Goal: Transaction & Acquisition: Book appointment/travel/reservation

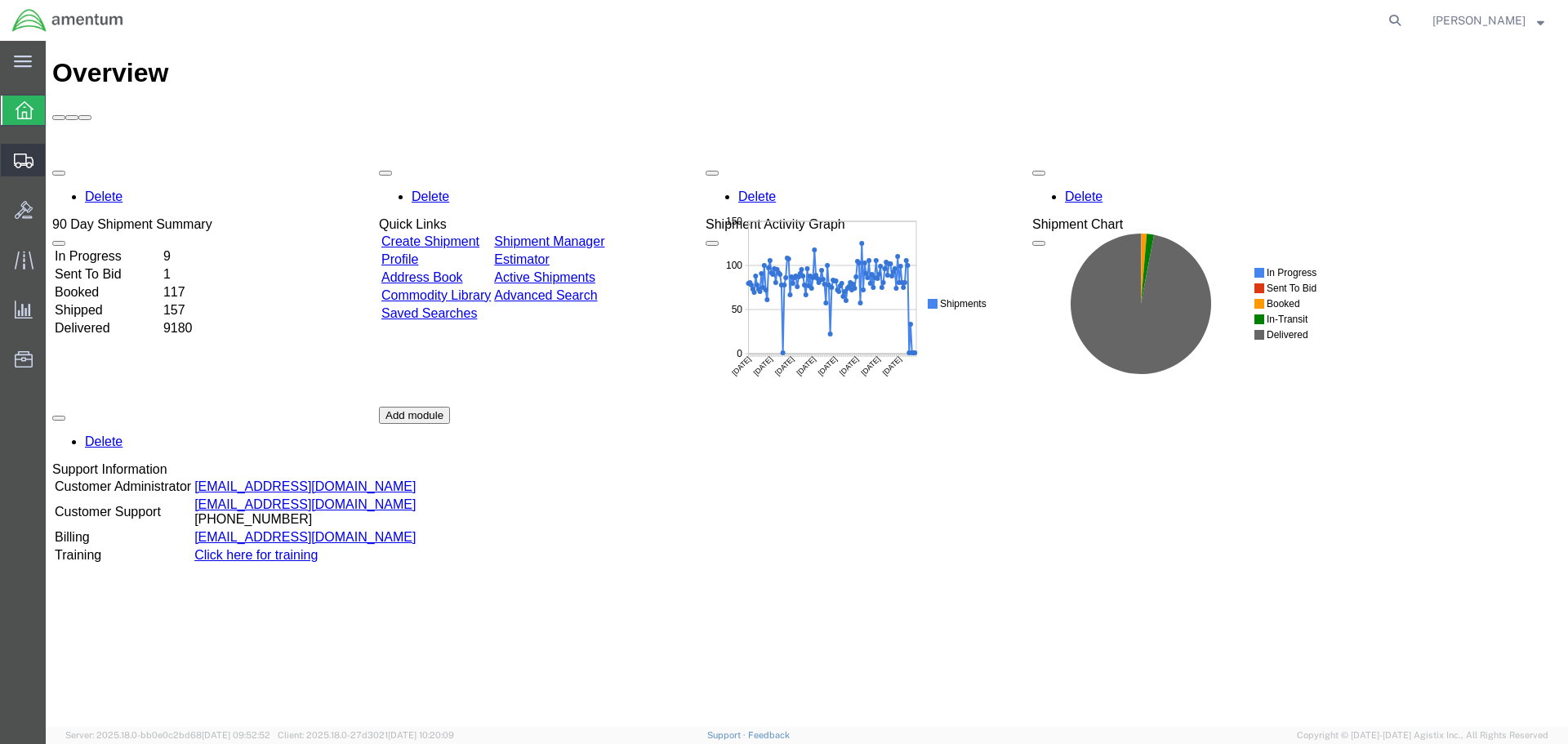
click at [0, 0] on span "Create Shipment" at bounding box center [0, 0] width 0 height 0
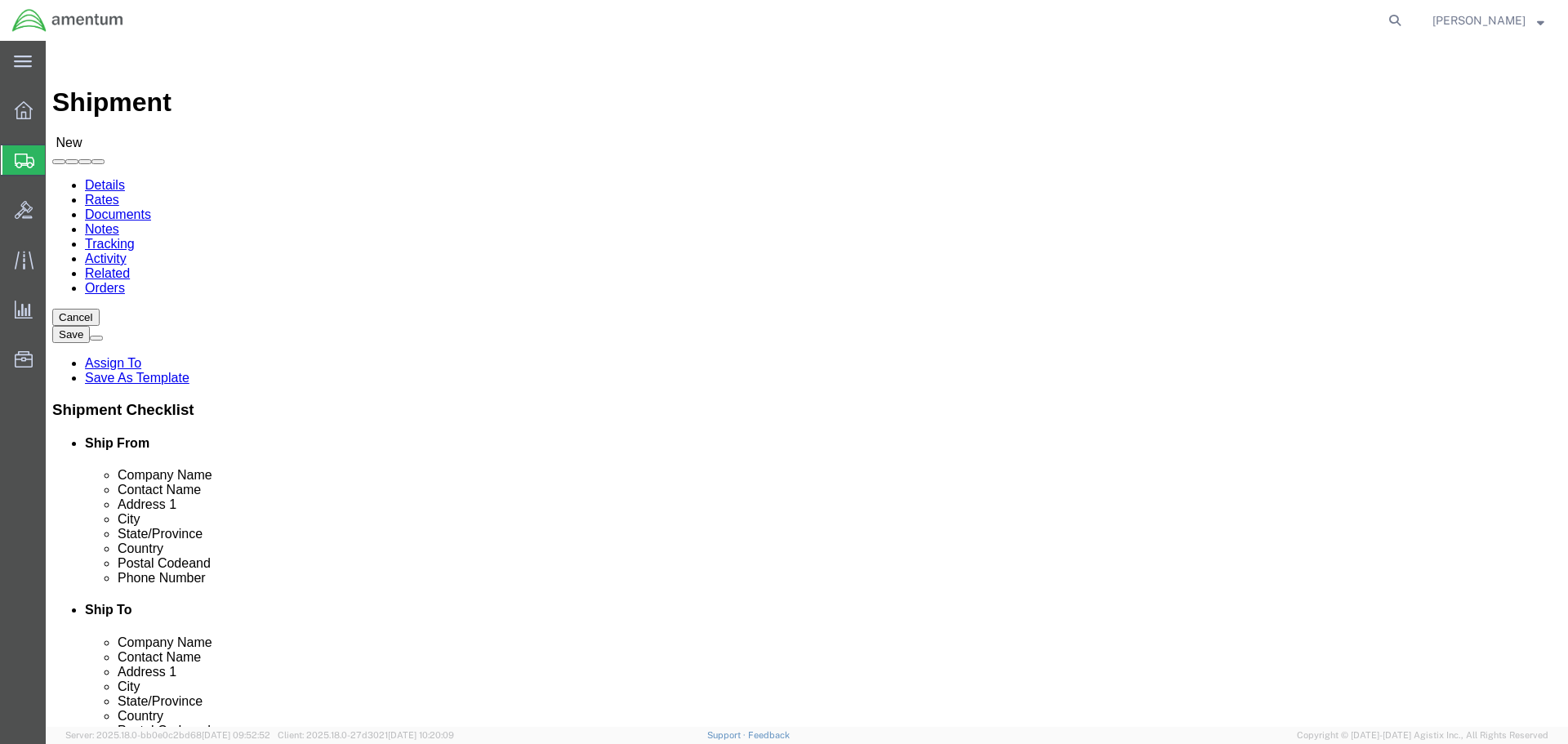
select select
select select "MYPROFILE"
select select "CA"
click input "text"
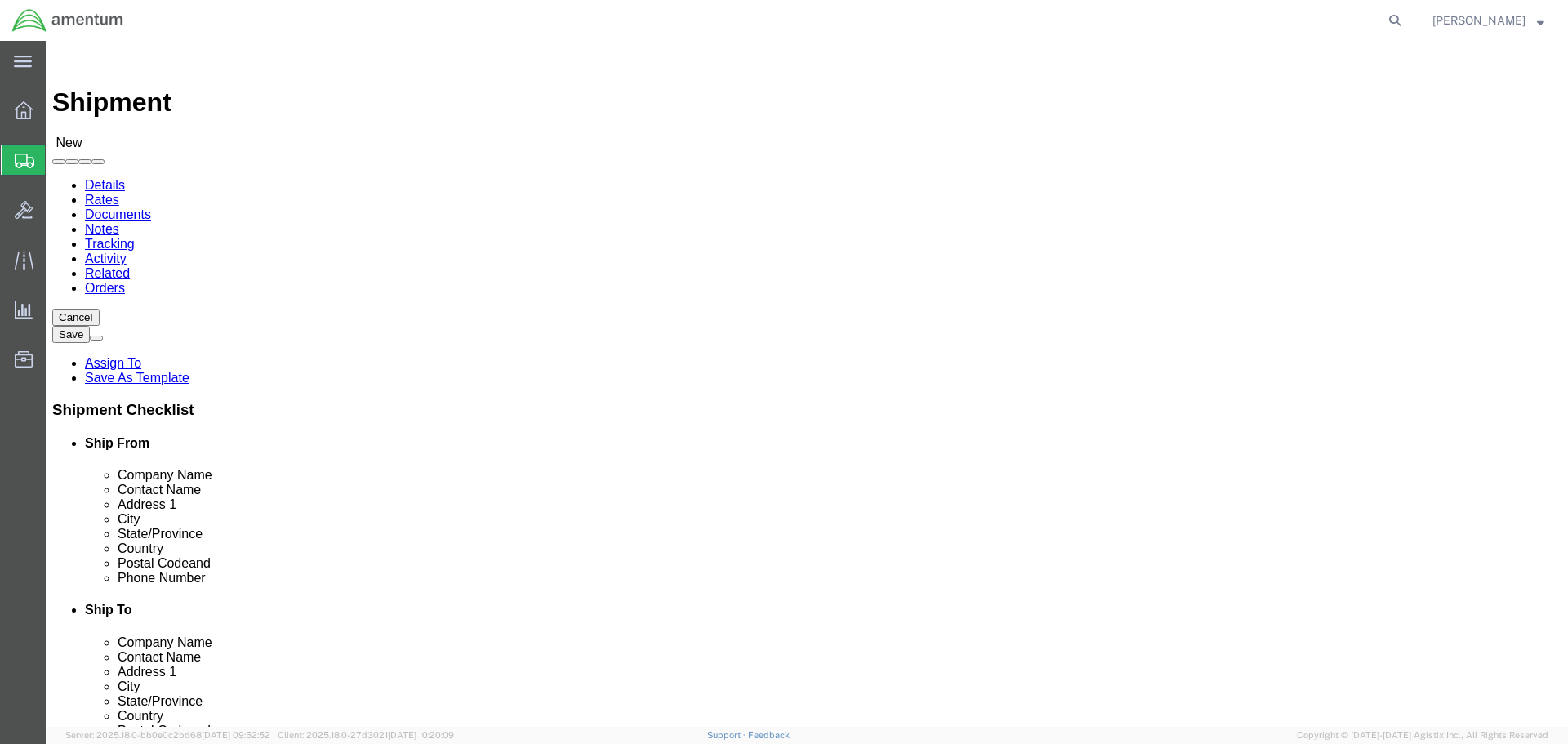
type input "Aviation"
paste input "Aviation"
click input "Aviation"
type input "Receiving"
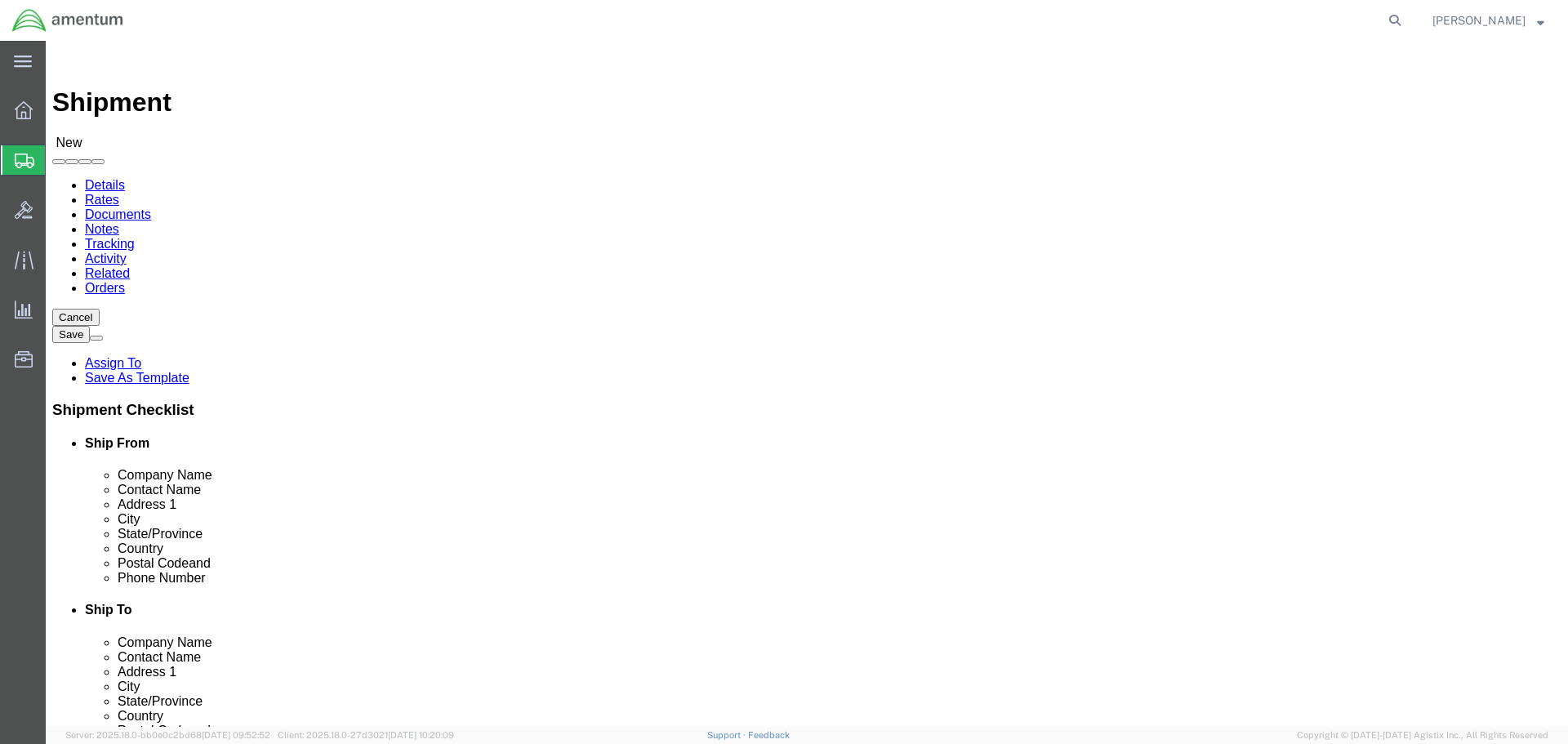
select select "LA"
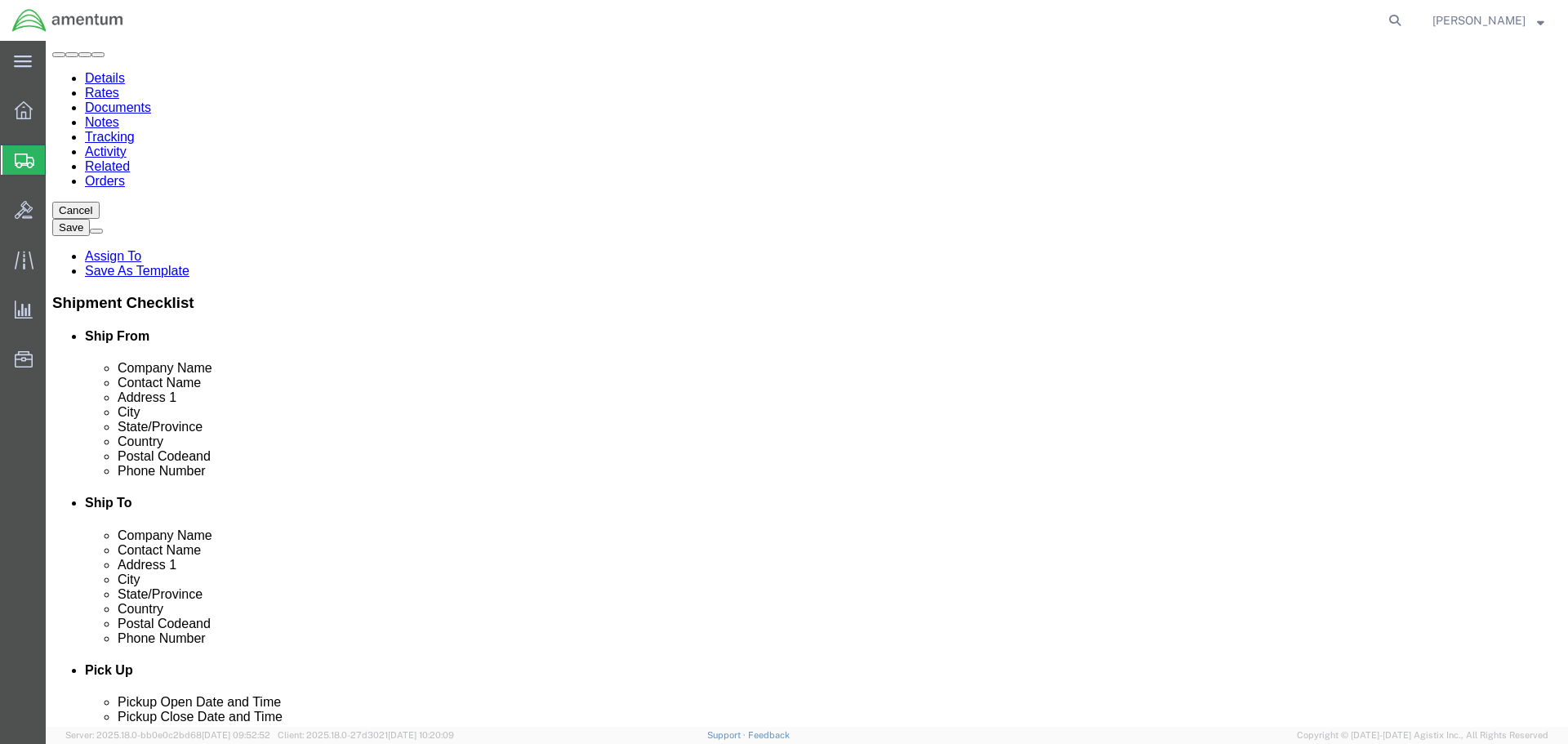
scroll to position [327, 0]
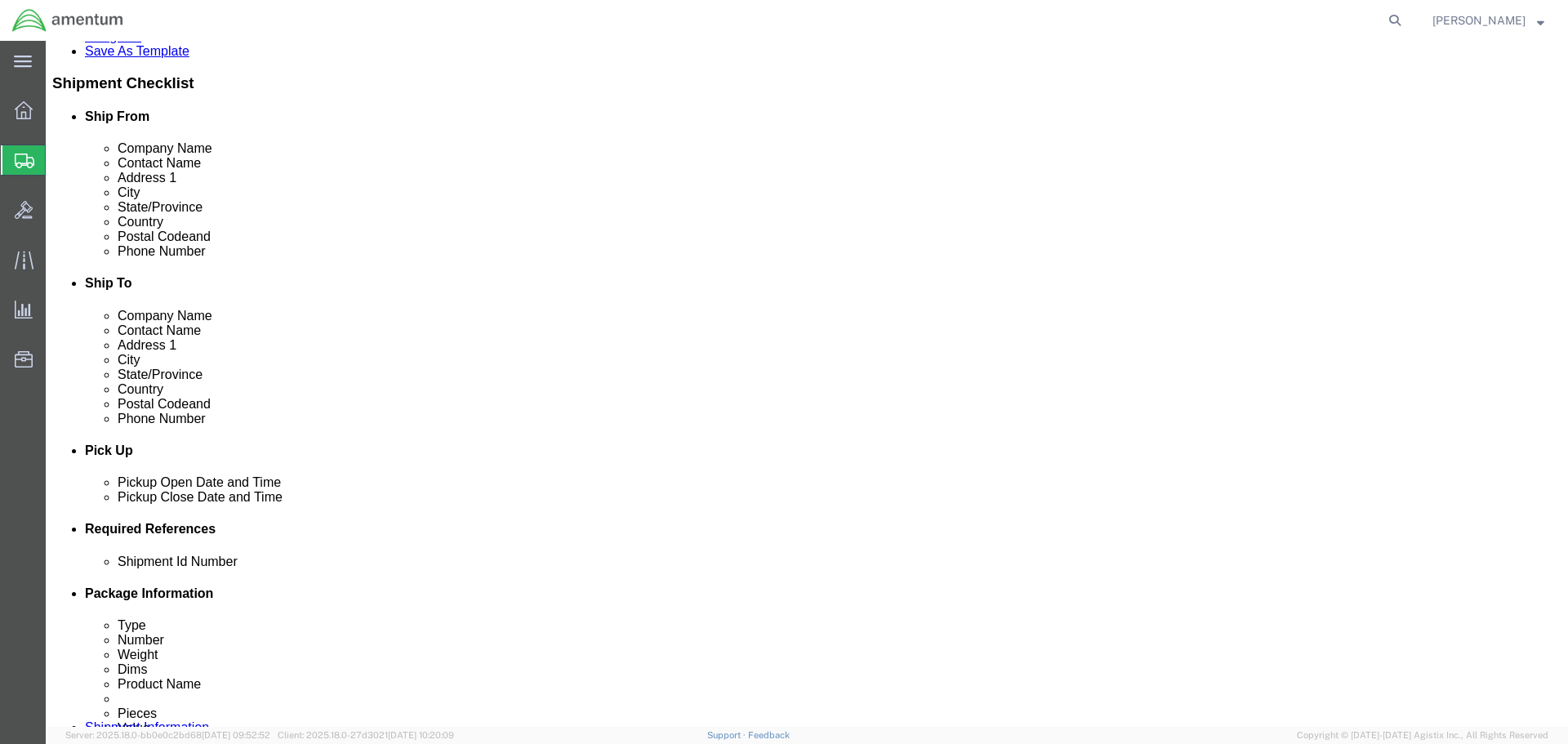
type input "Receiving"
click div "[DATE] 7:00 AM"
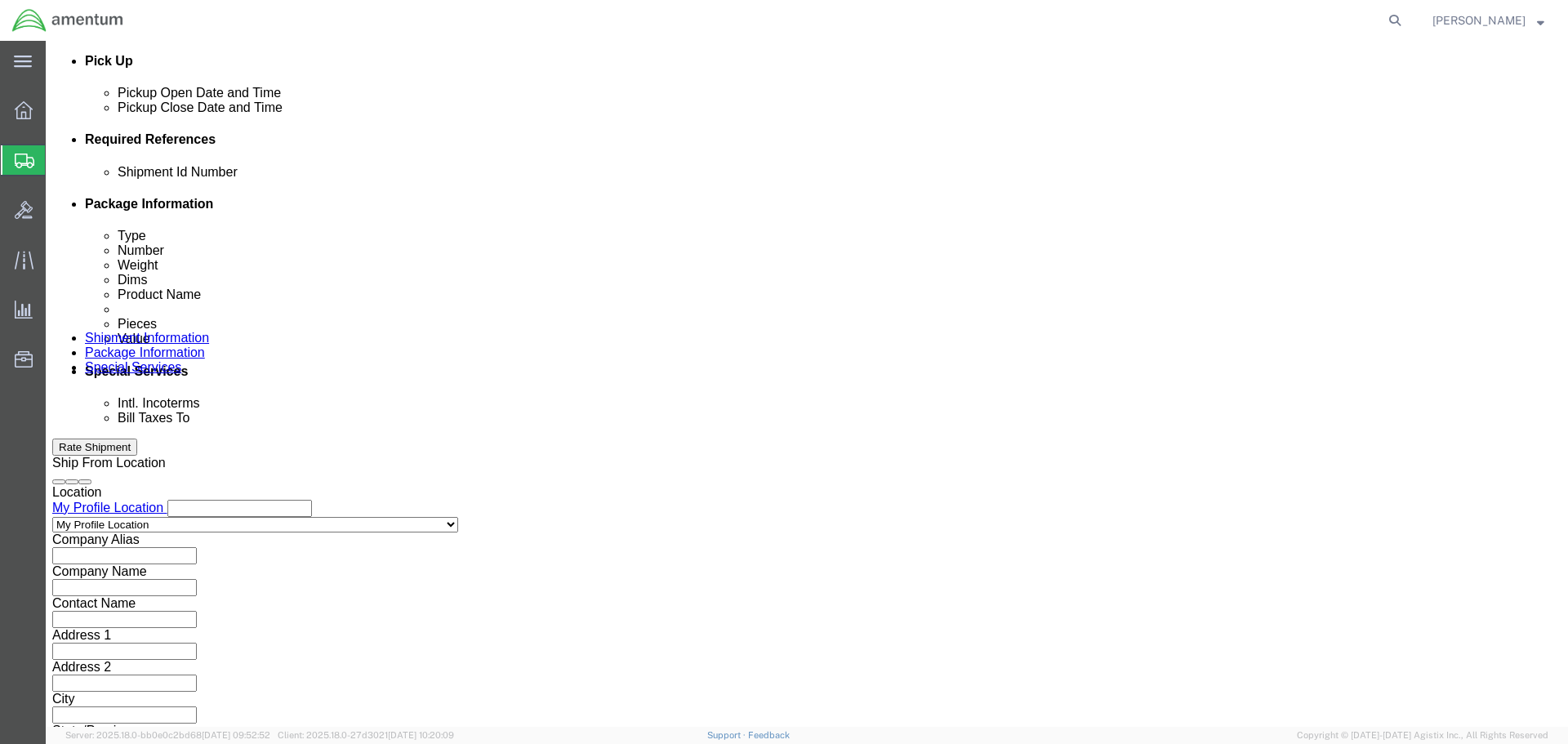
type input "12:00 PM"
click button "Apply"
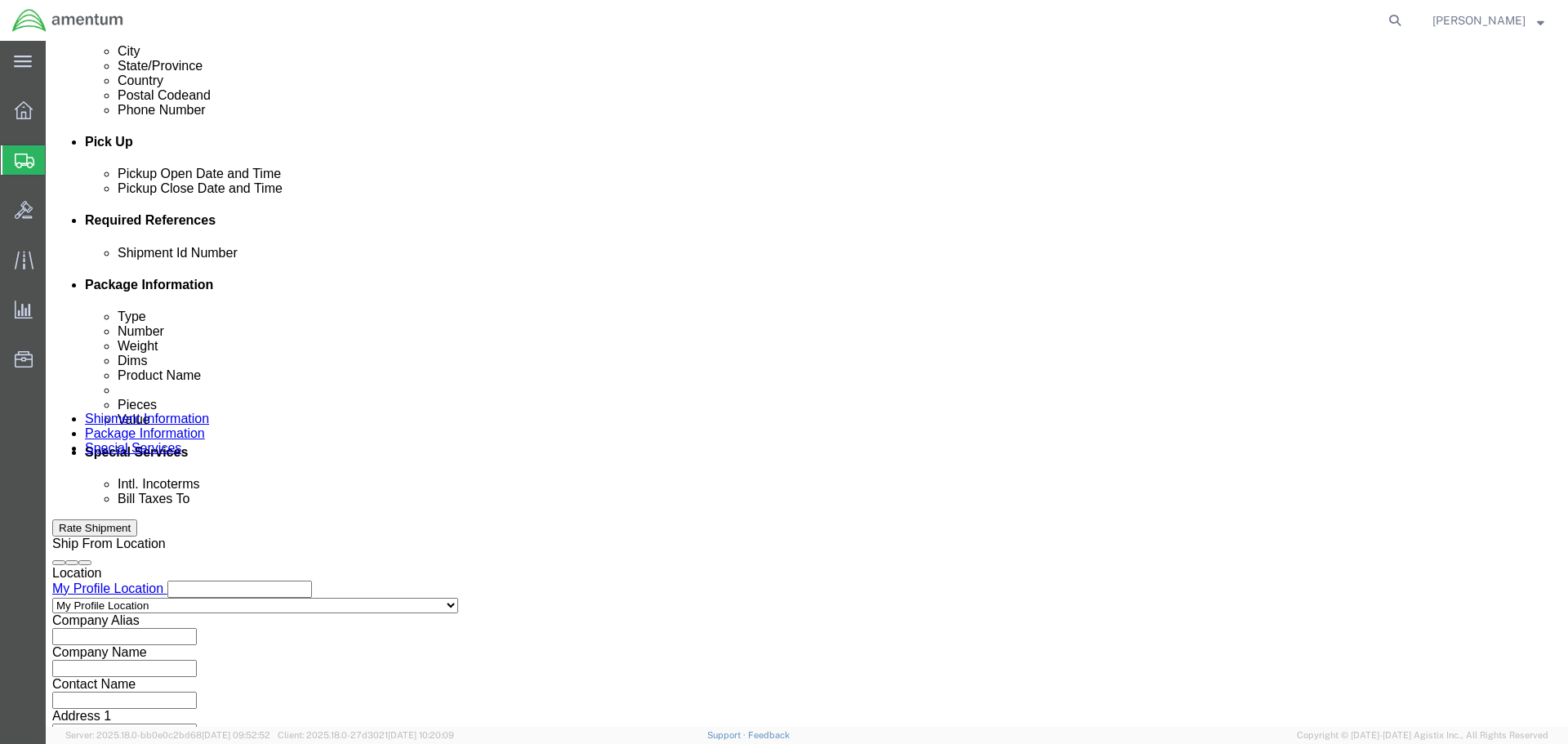
scroll to position [471, 0]
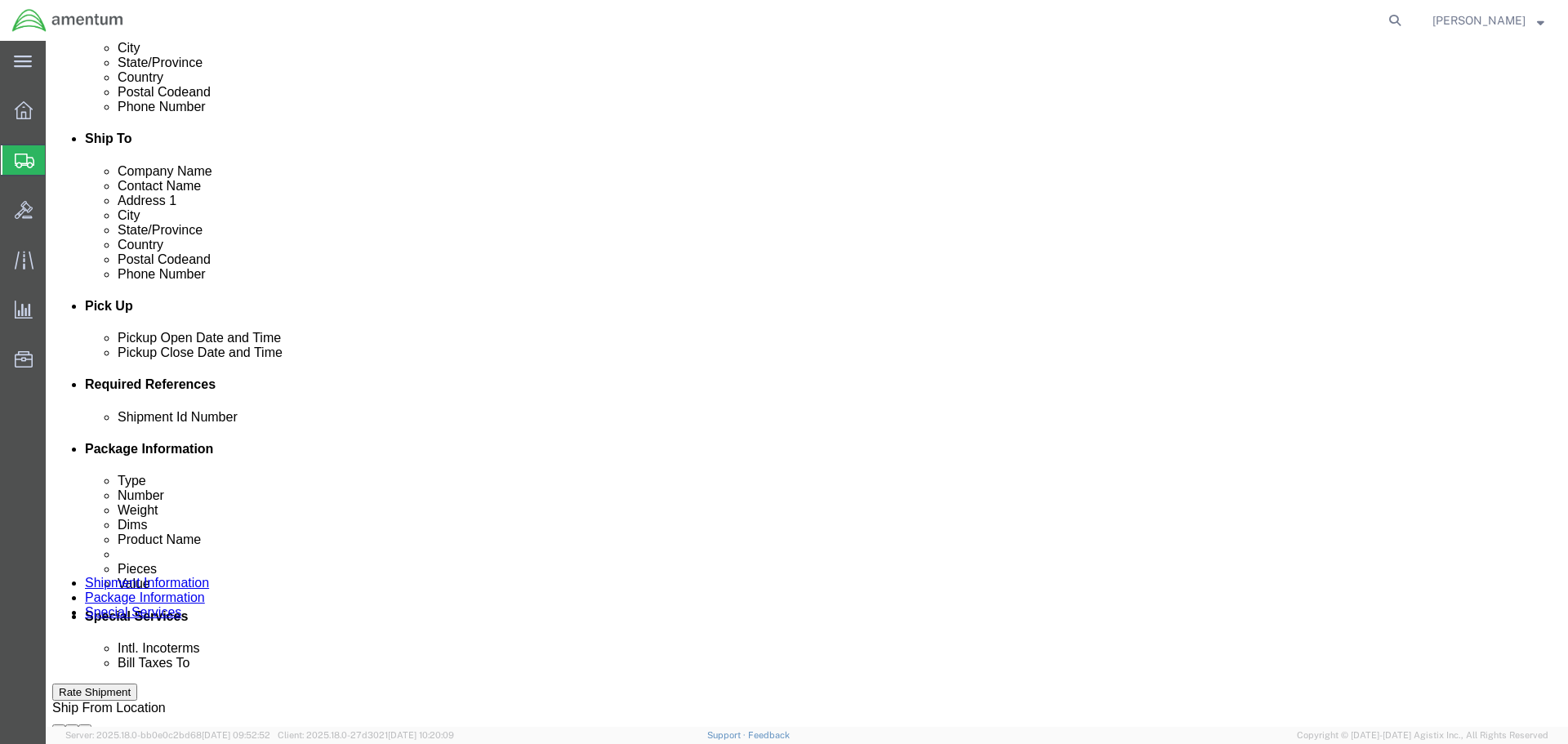
click div "[DATE] 1:00 PM"
type input "3:00 PM"
click button "Apply"
click button "Add reference"
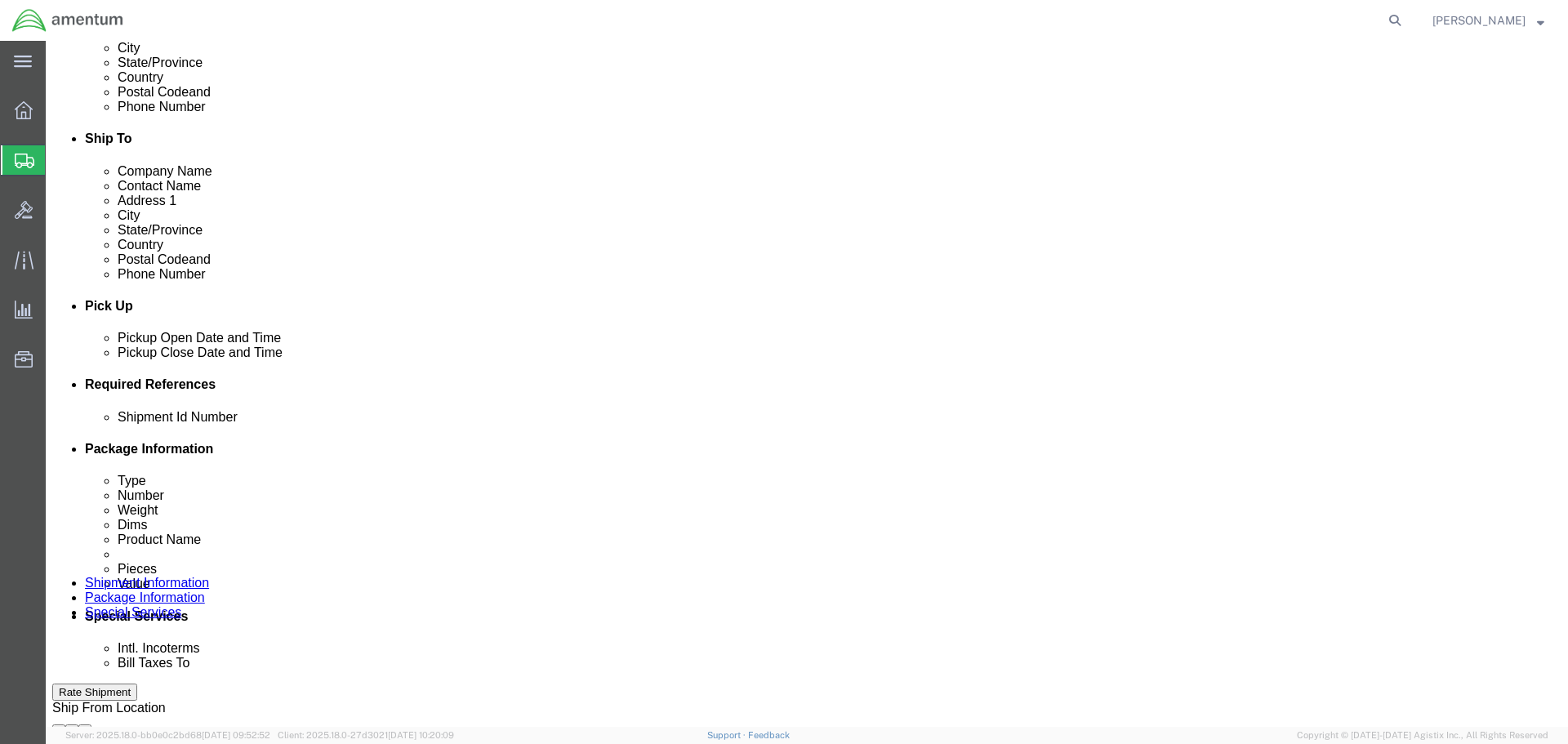
click button "Add reference"
click input "text"
type input "20250909"
select select "PROJNUM"
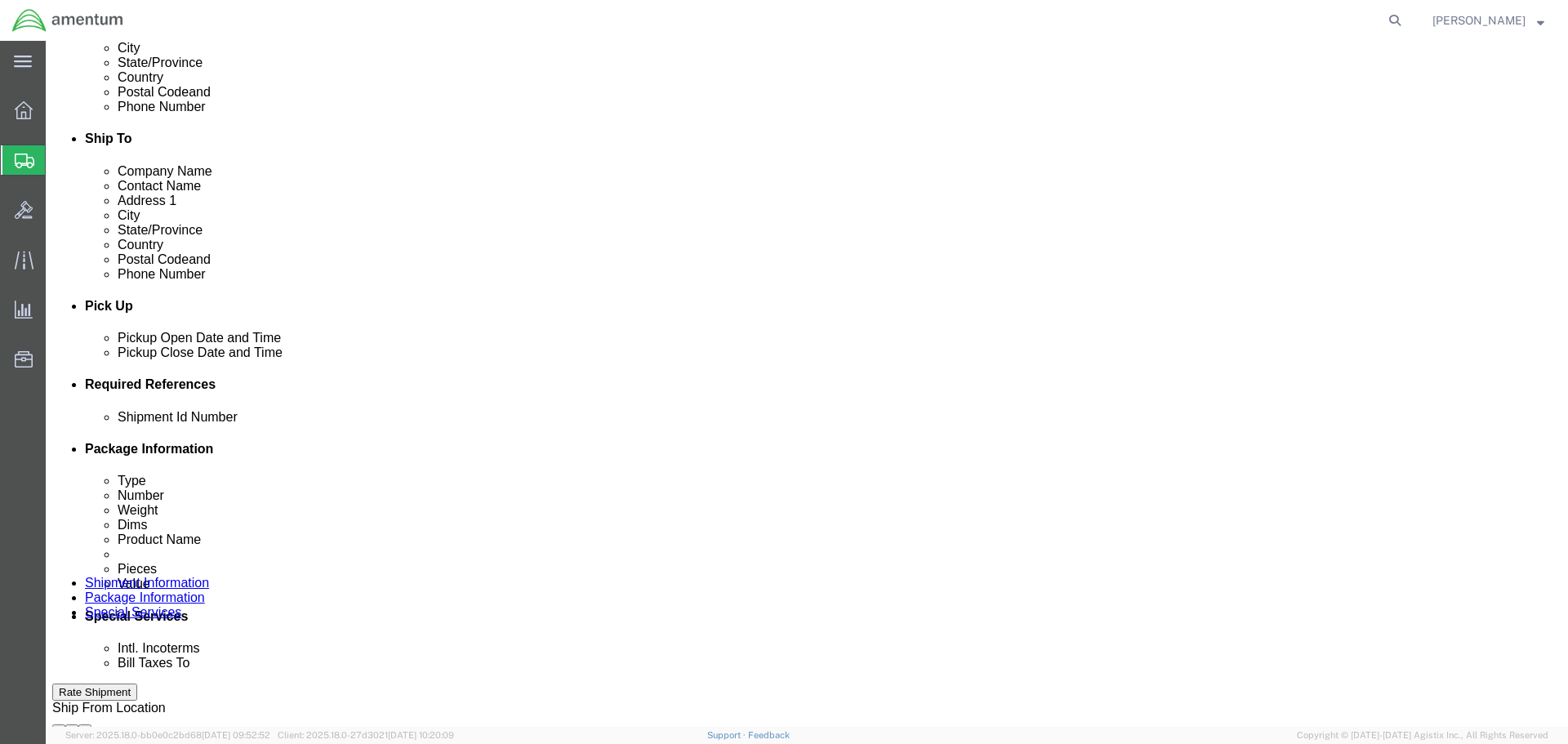
type input "6118.03.03.2219.000.SDC.0000"
select select "DEPT"
type input "CBP"
select select "CUSTREF"
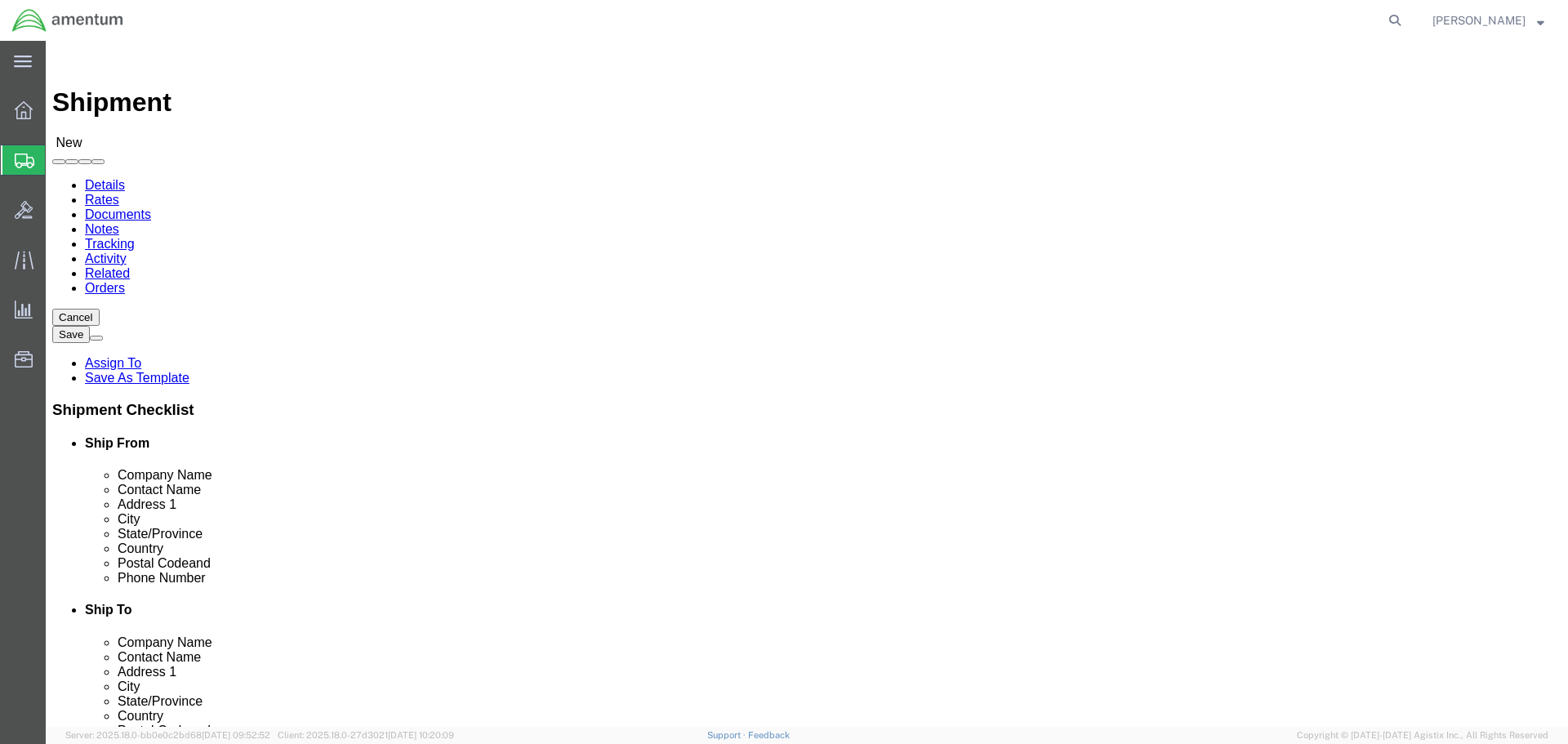
type input "SAMPLE KITS"
click input "Postal Code"
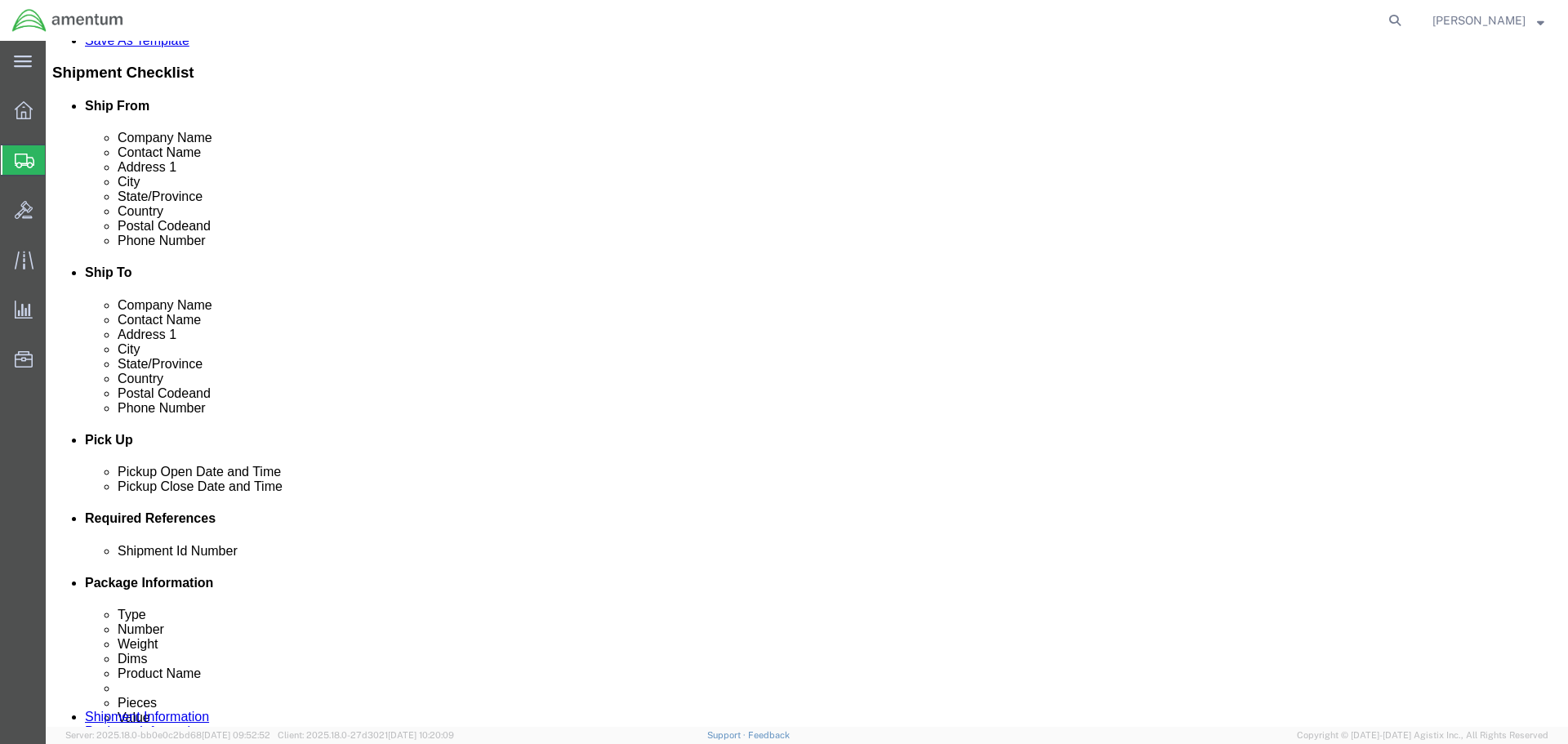
scroll to position [81, 0]
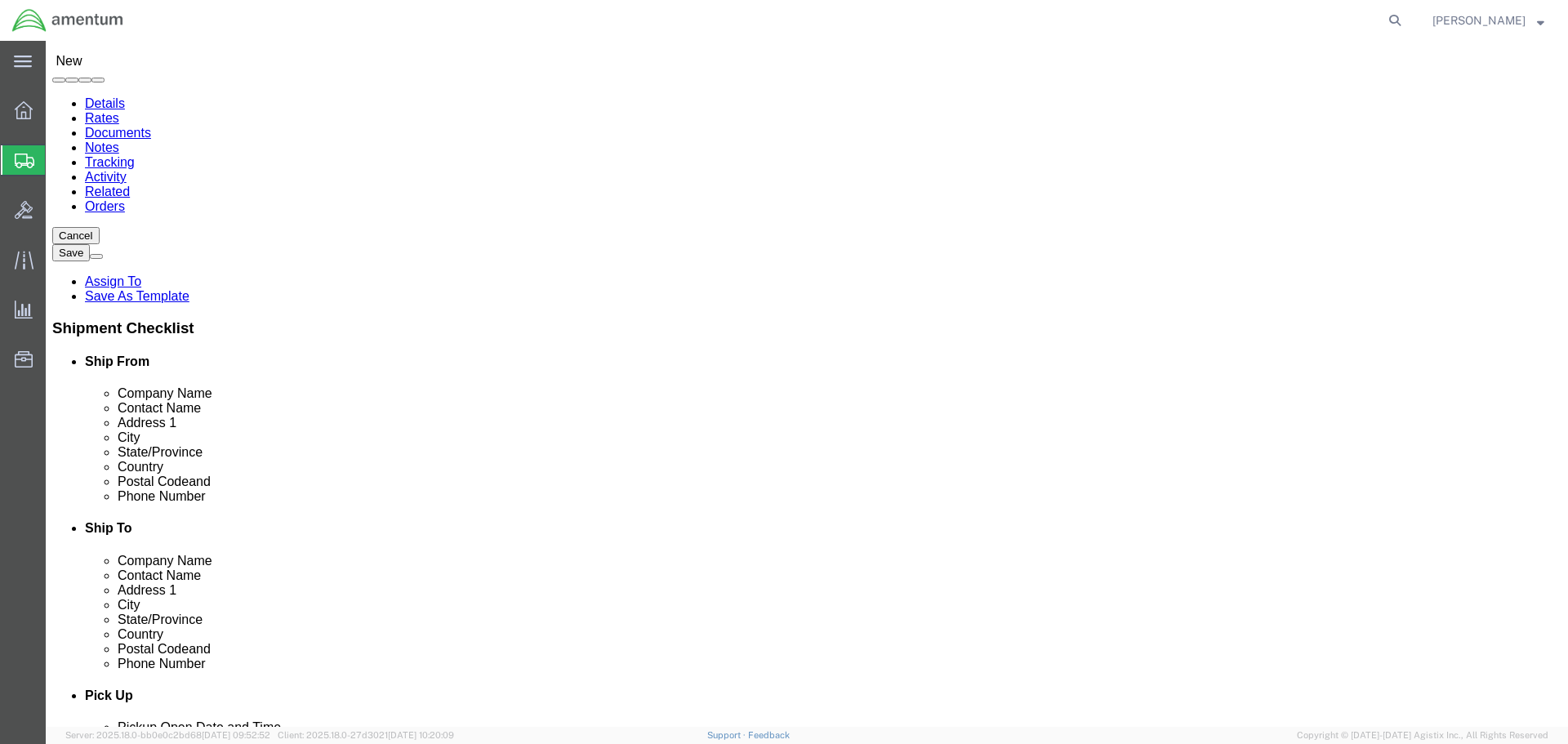
click input "Receiving"
type input "Returns"
click div
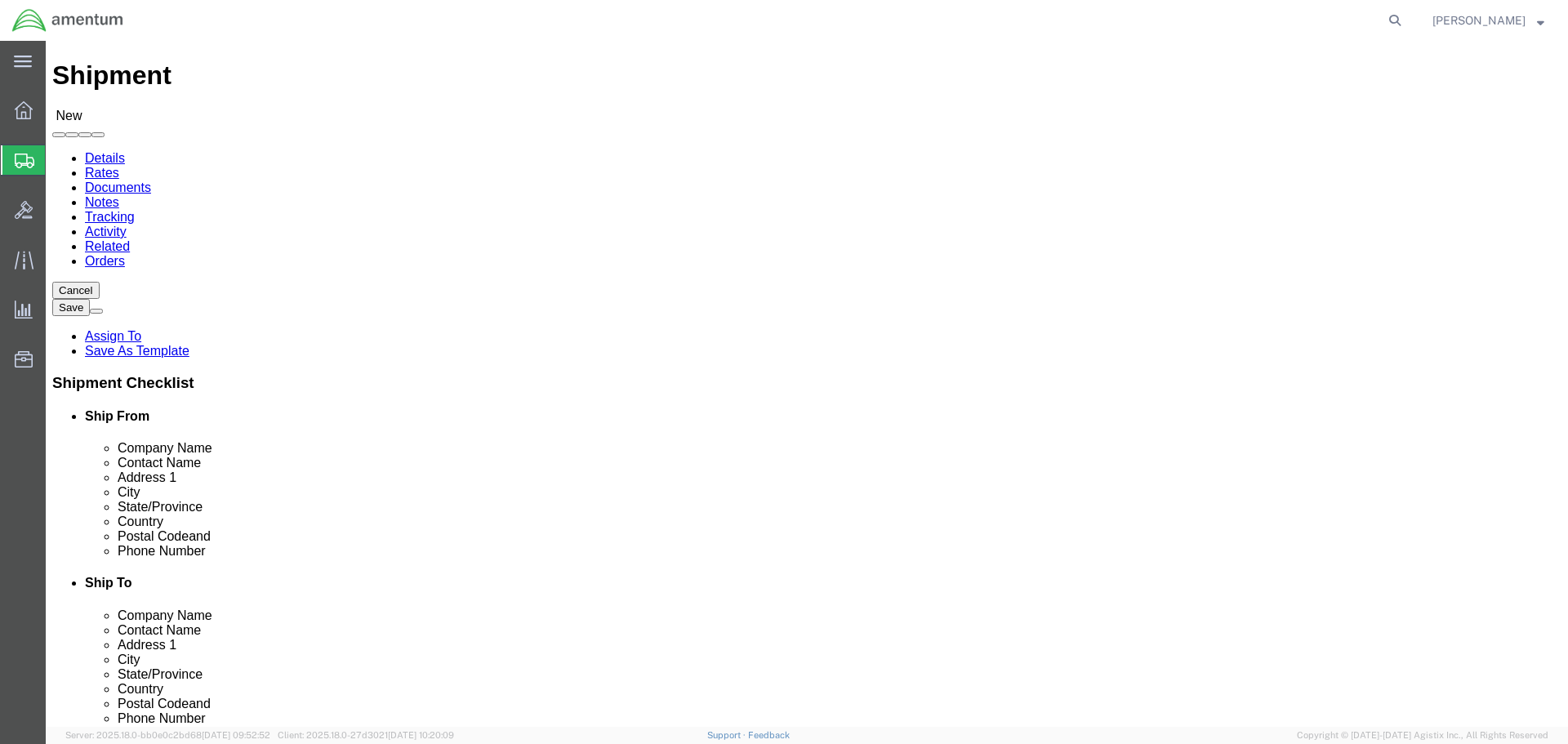
scroll to position [0, 0]
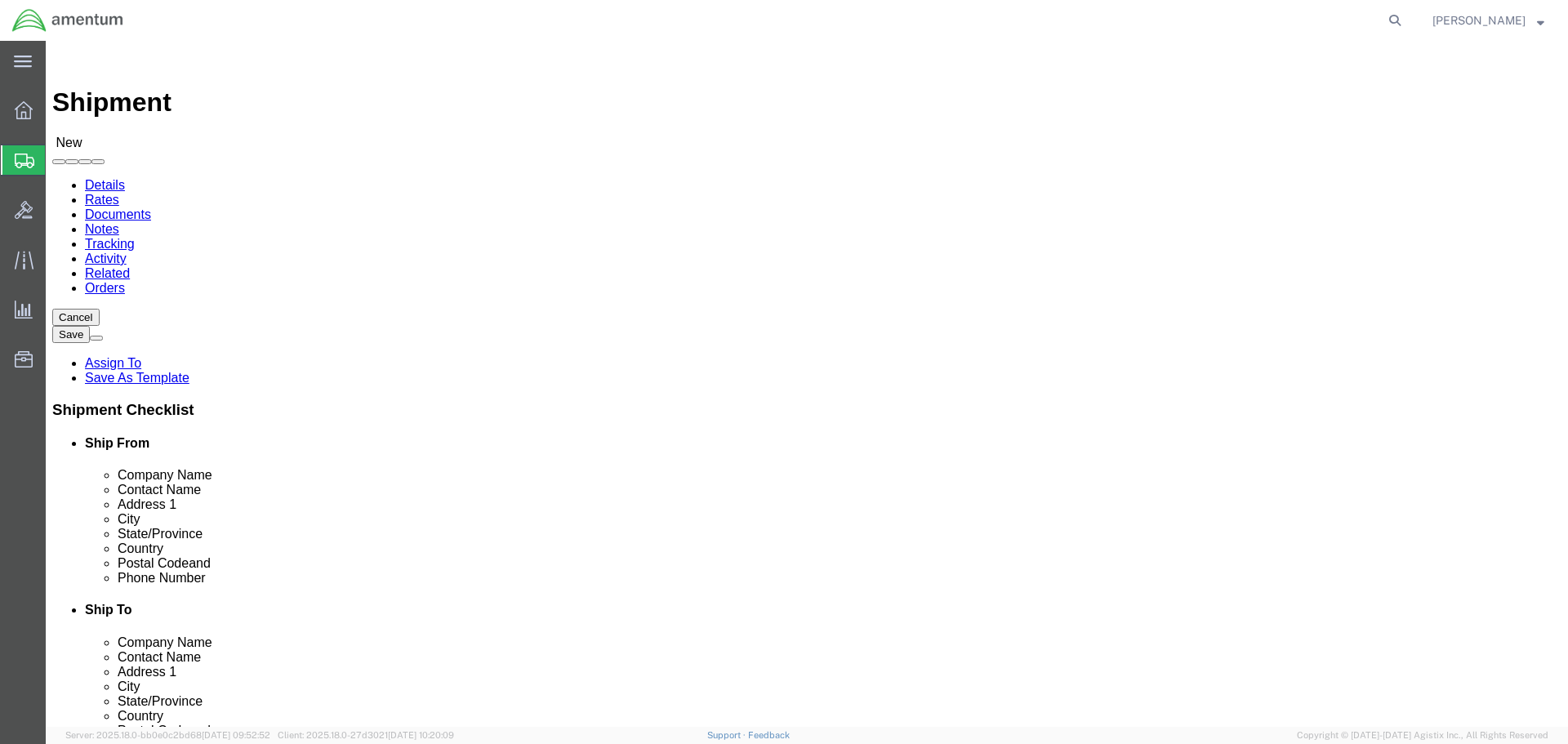
click span
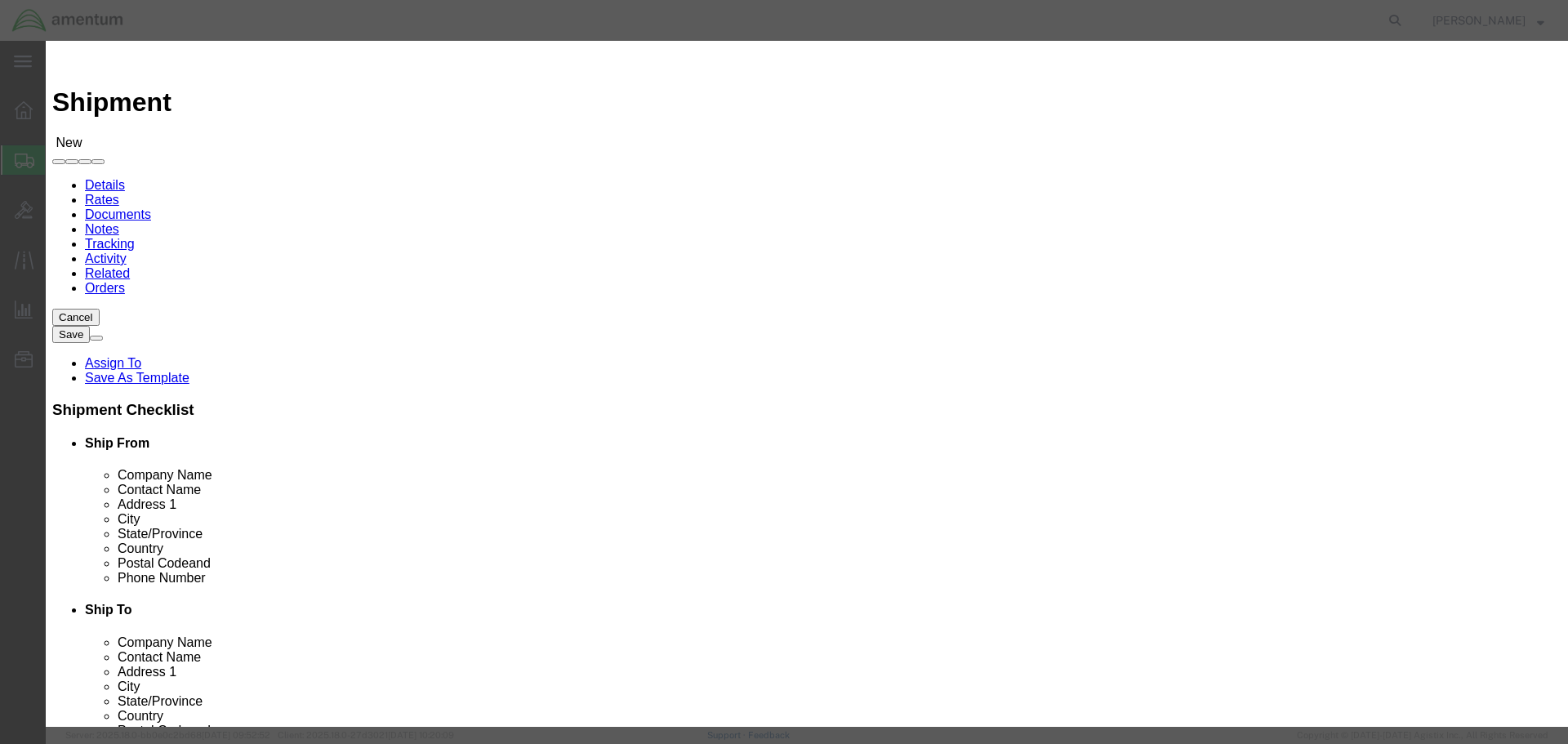
click input "checkbox"
checkbox input "true"
click button "Save"
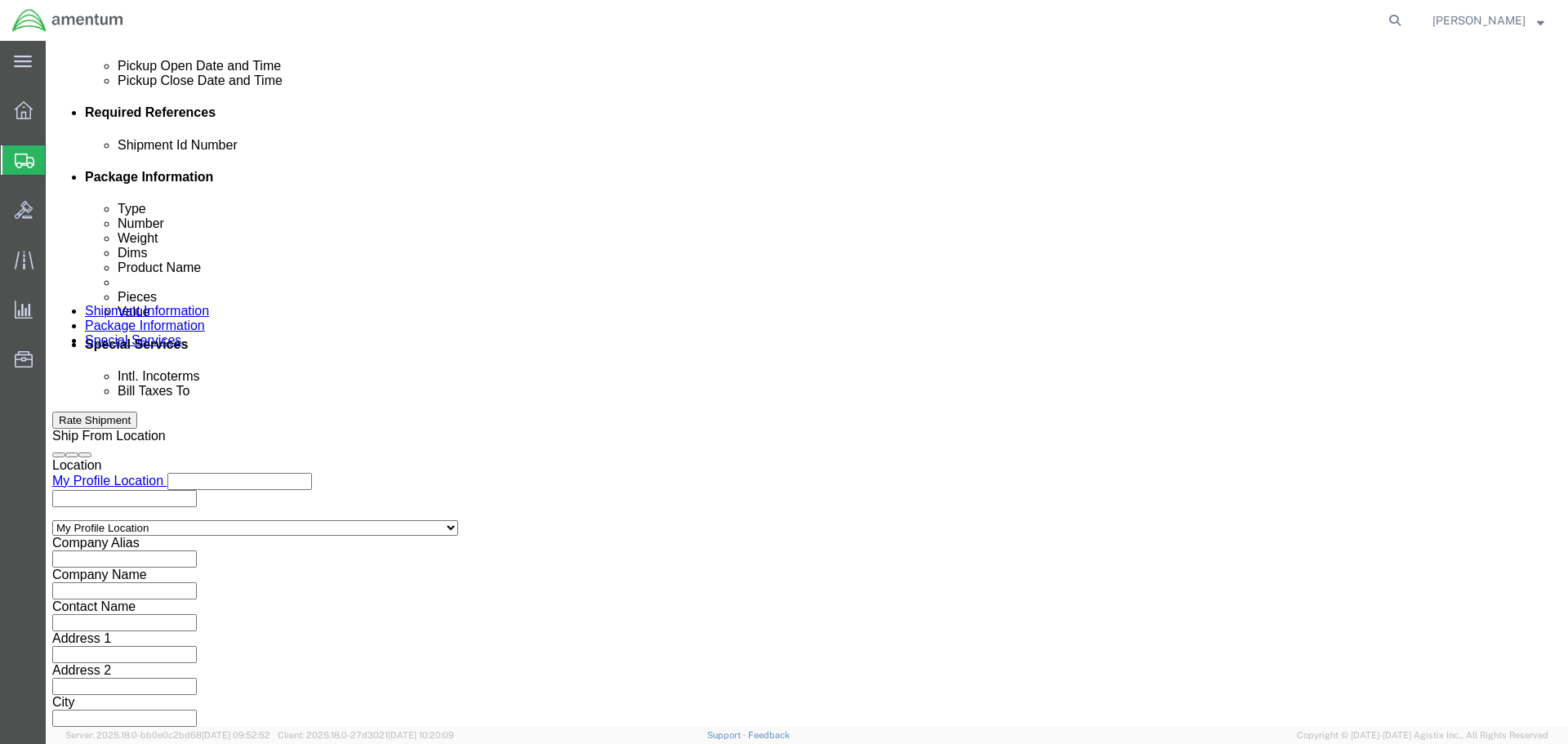
scroll to position [747, 0]
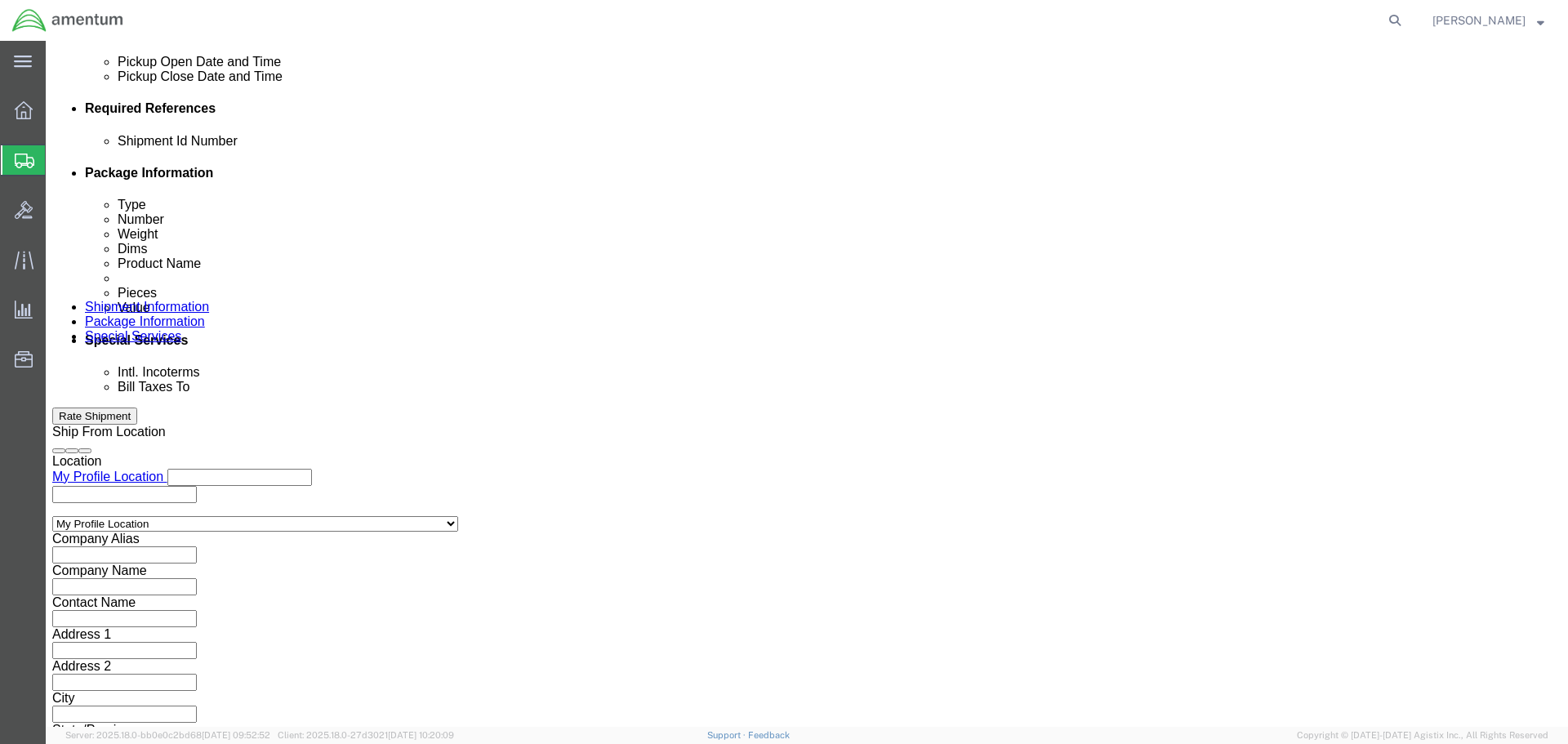
click button "Continue"
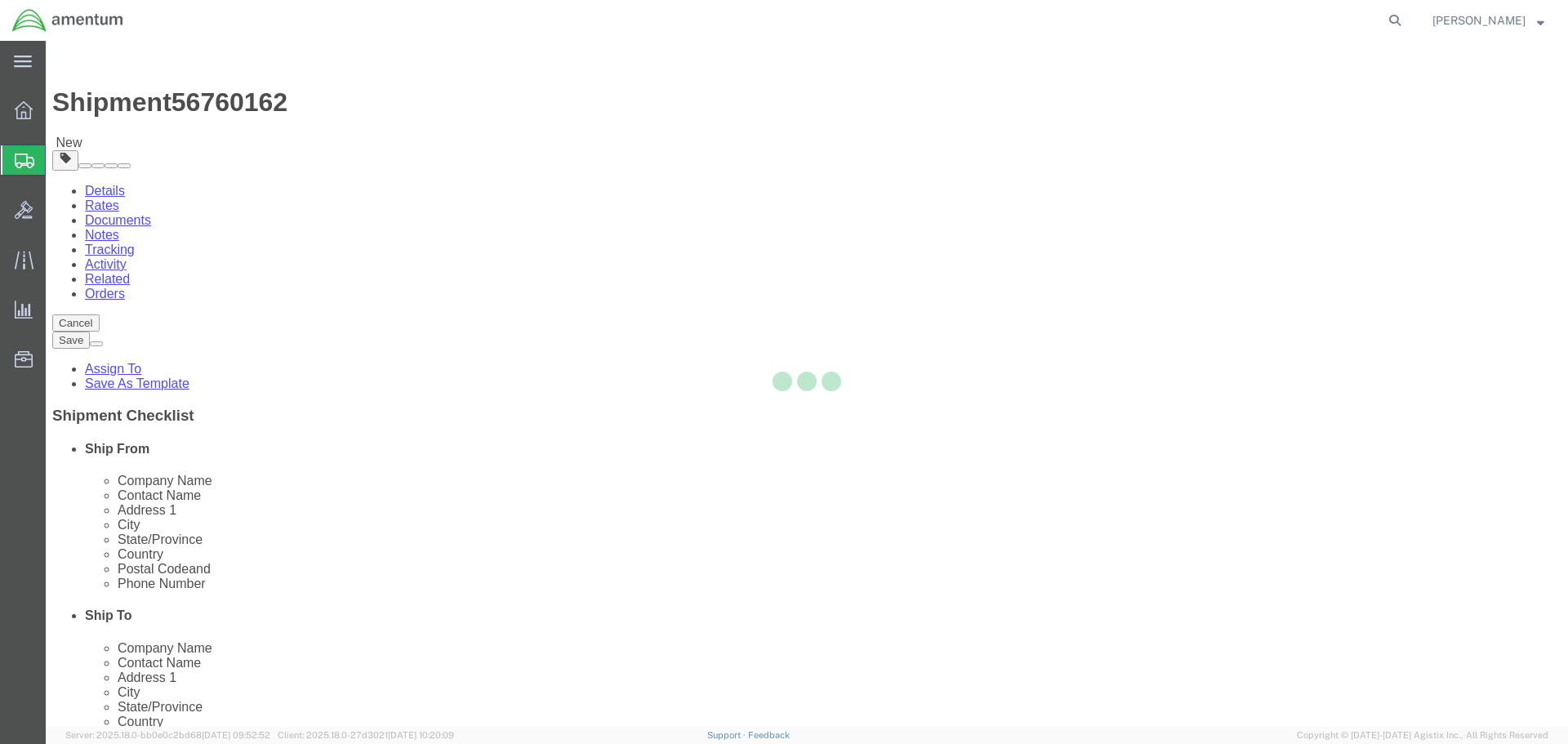
select select "CBOX"
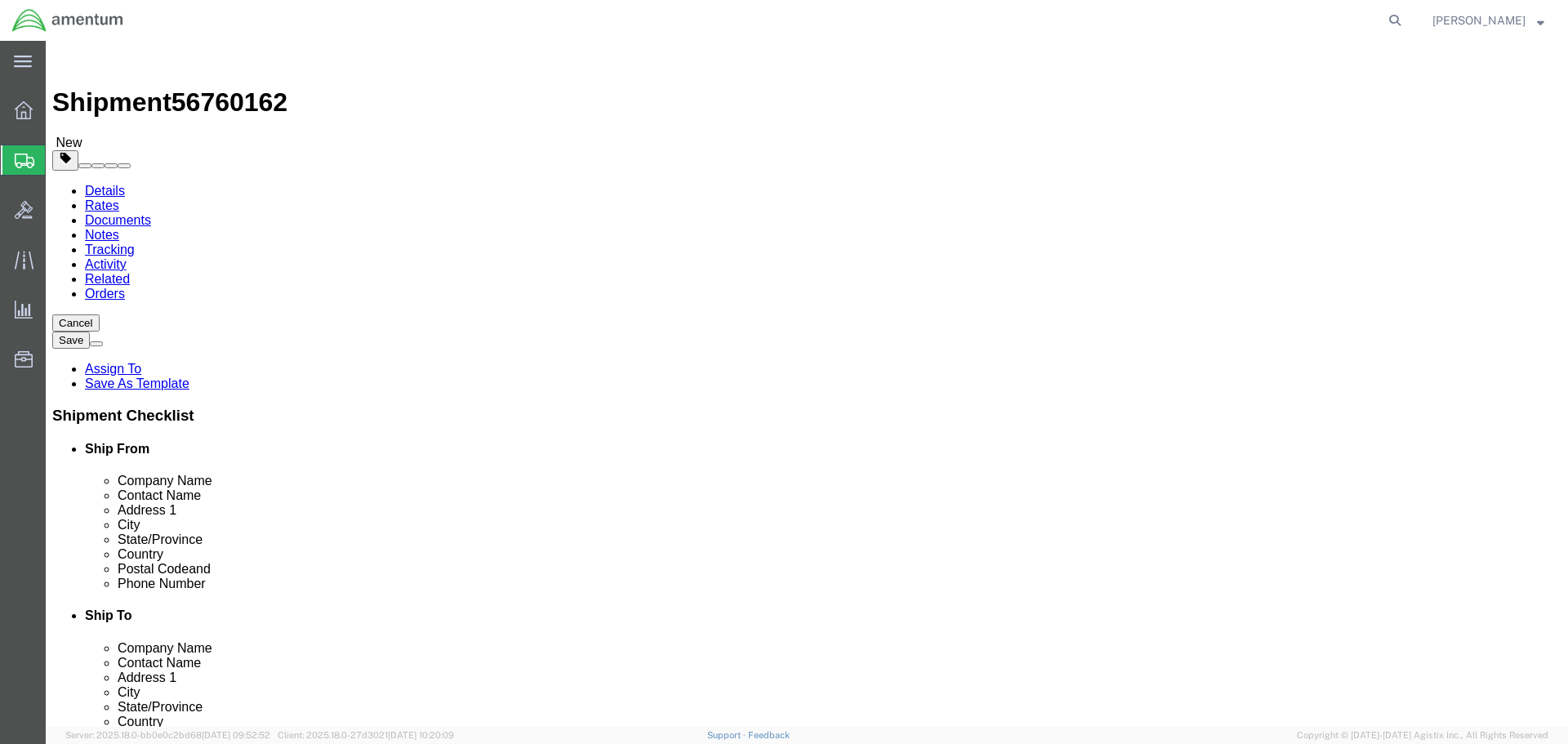
click input "text"
type input "10"
type input "2"
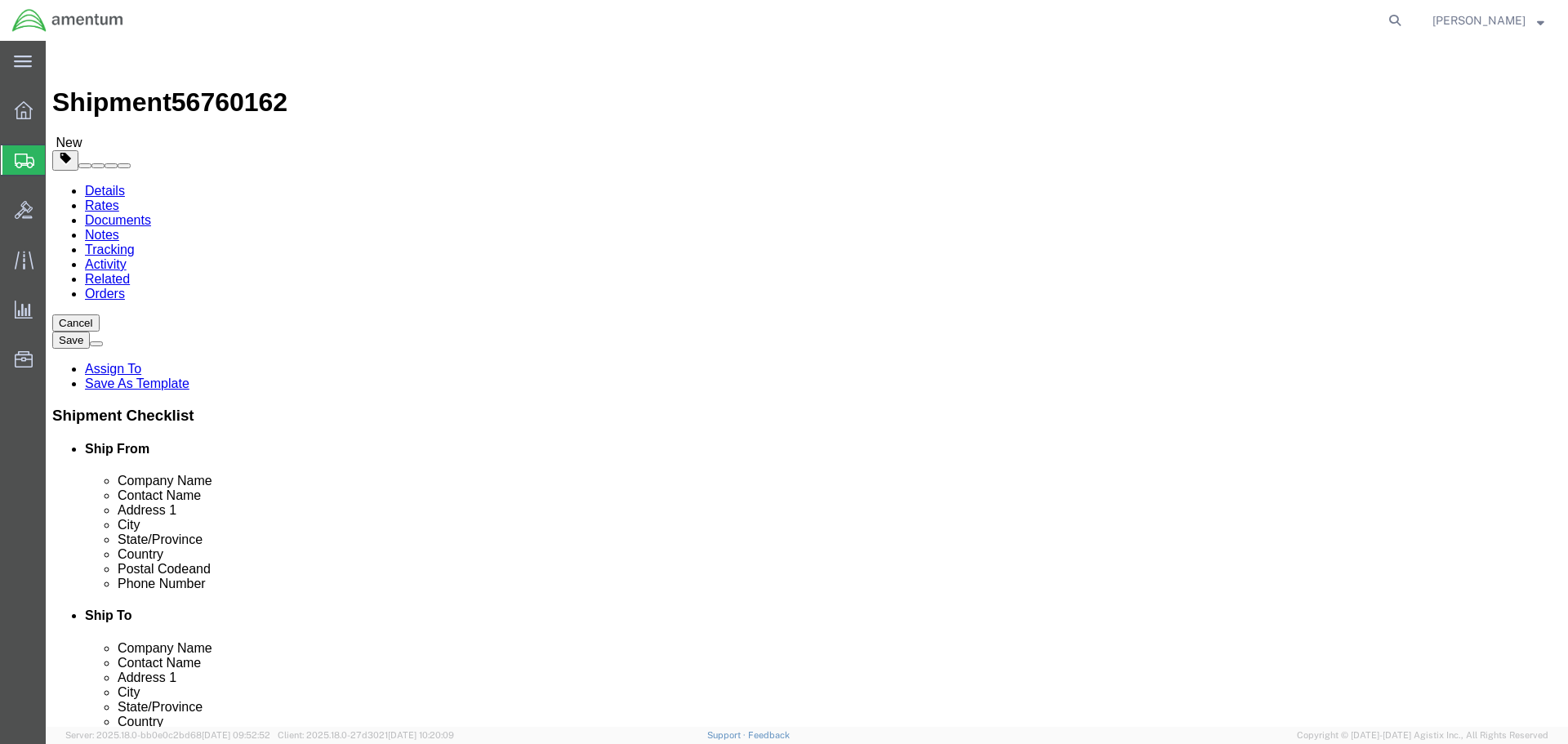
click link "Add Content"
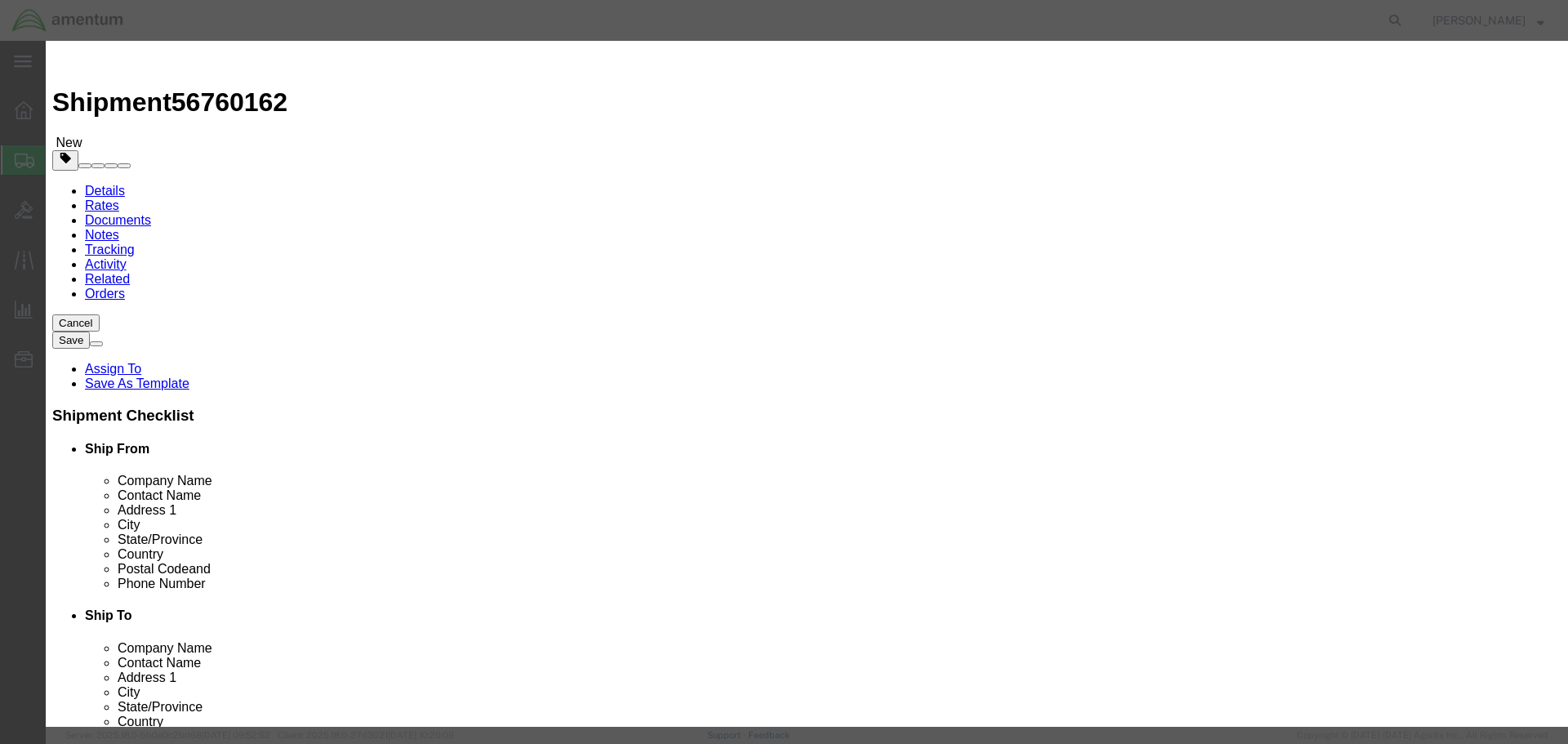
type input "SAMPLE KITS"
type input "2"
type input "81"
select select "USD"
click button "Save & Close"
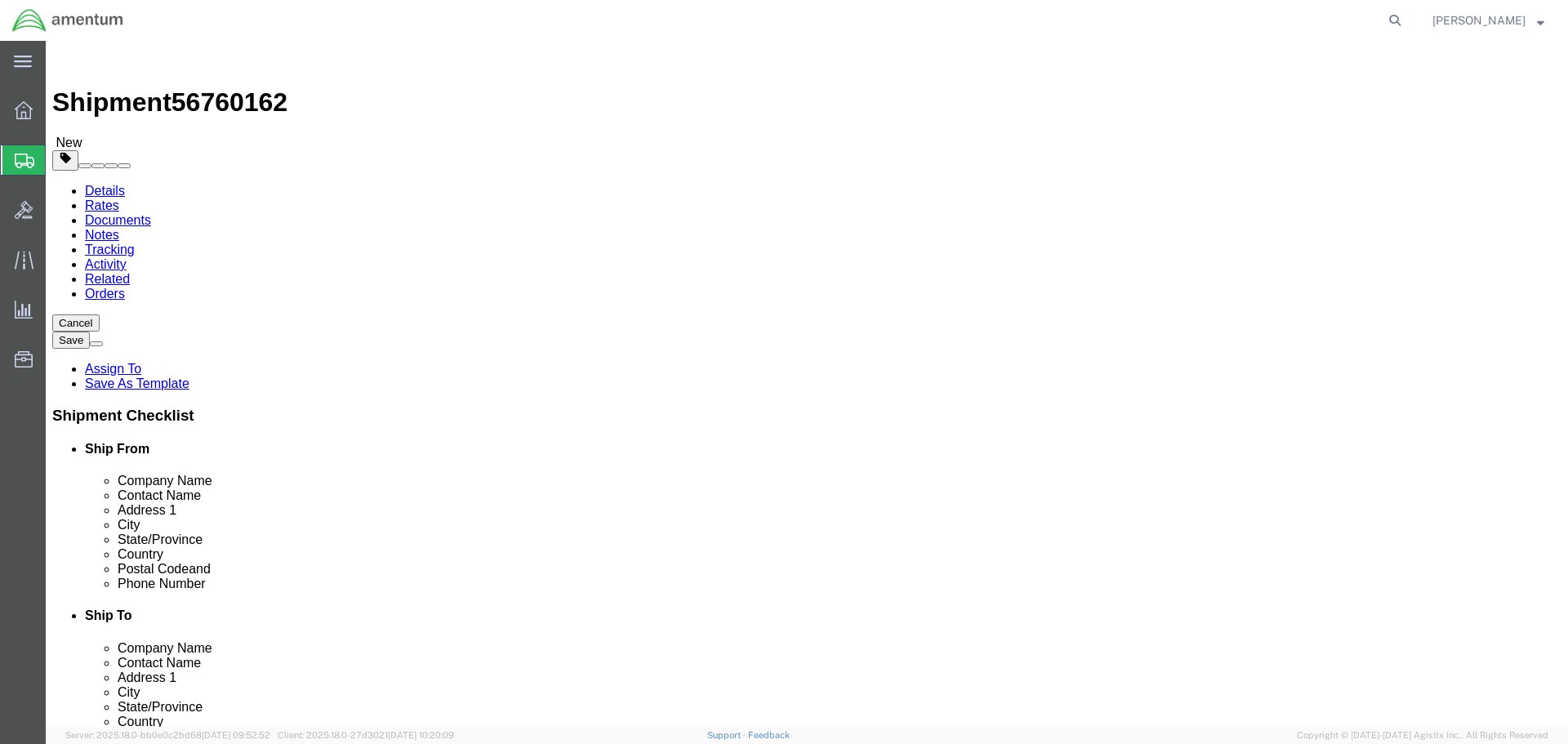
click button "Continue"
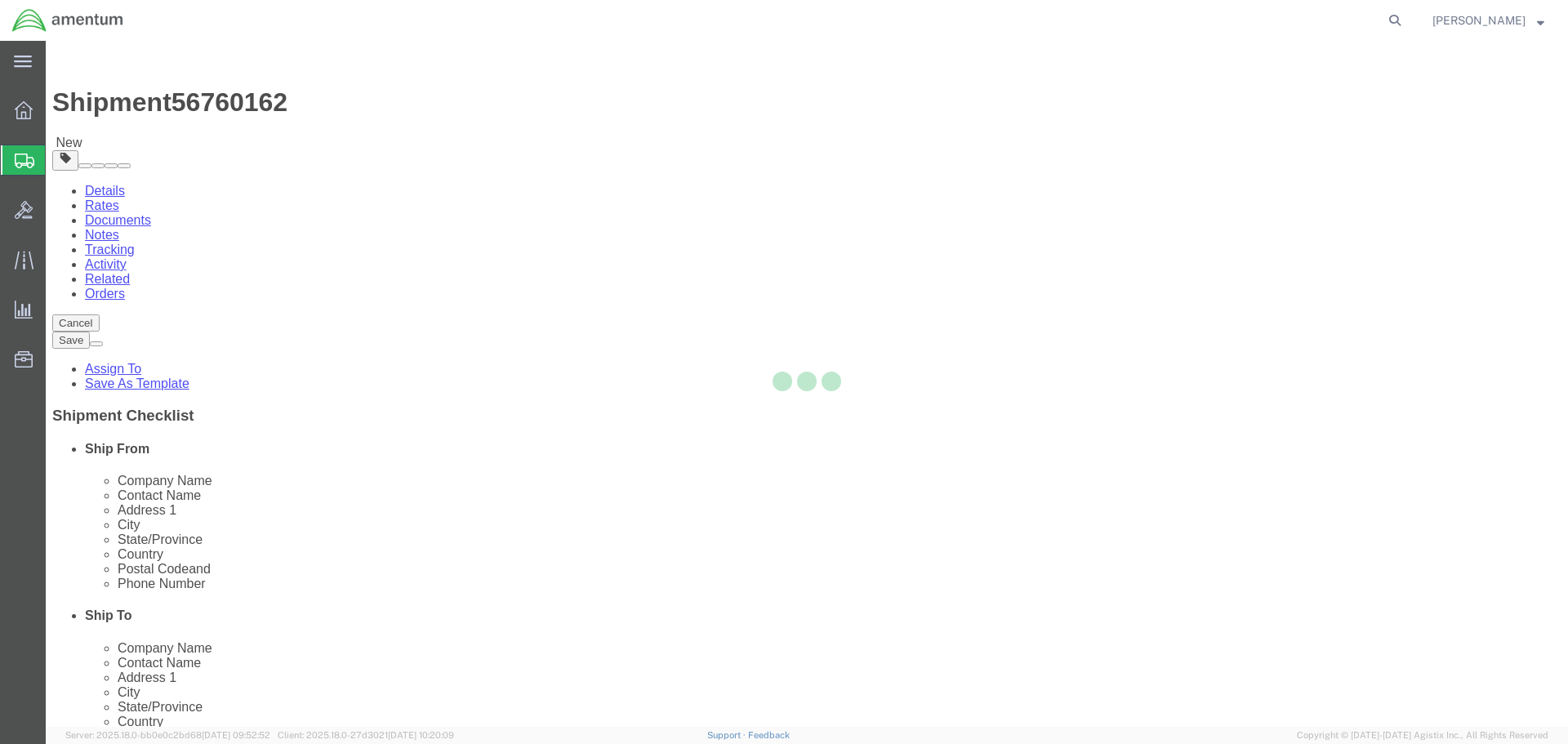
select select
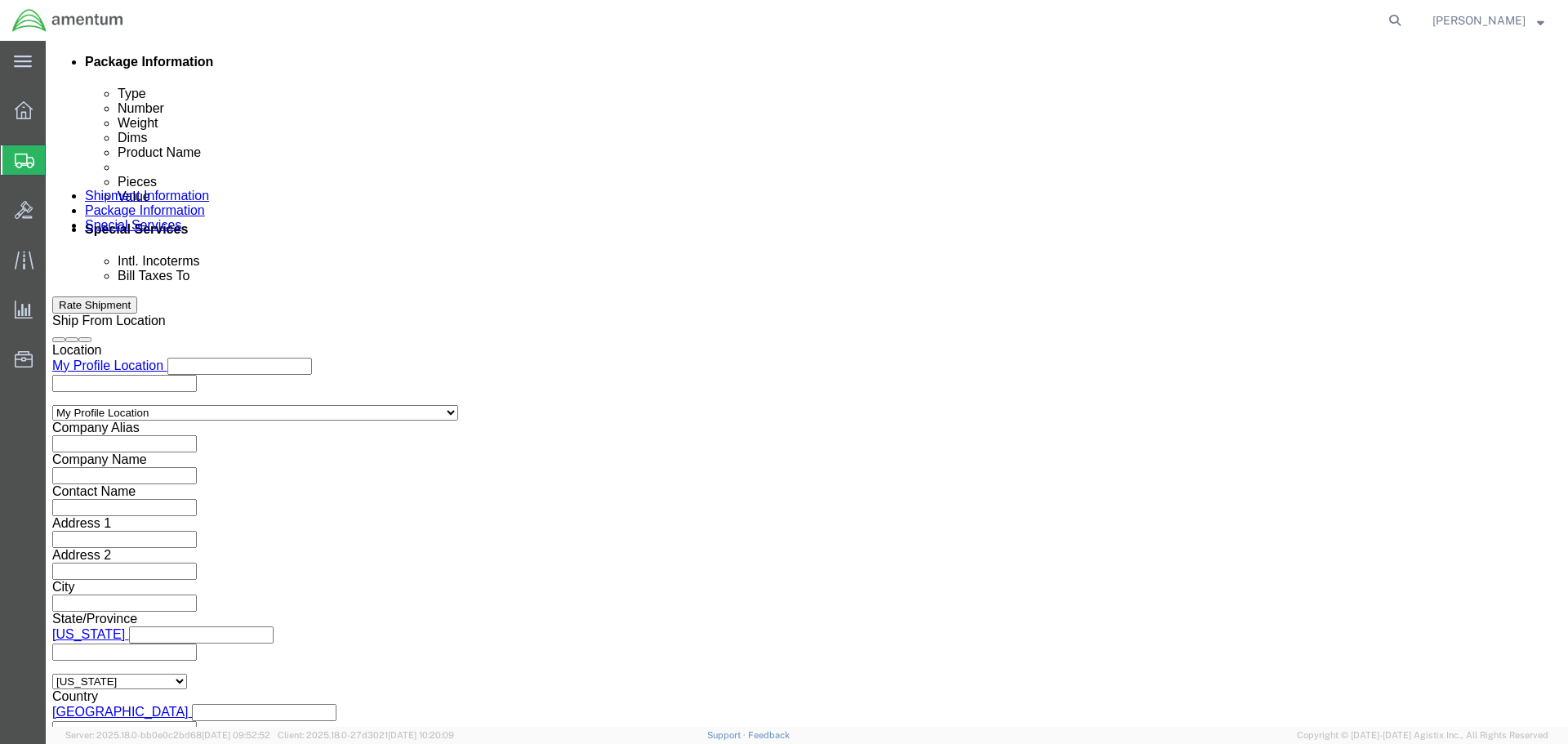
scroll to position [897, 0]
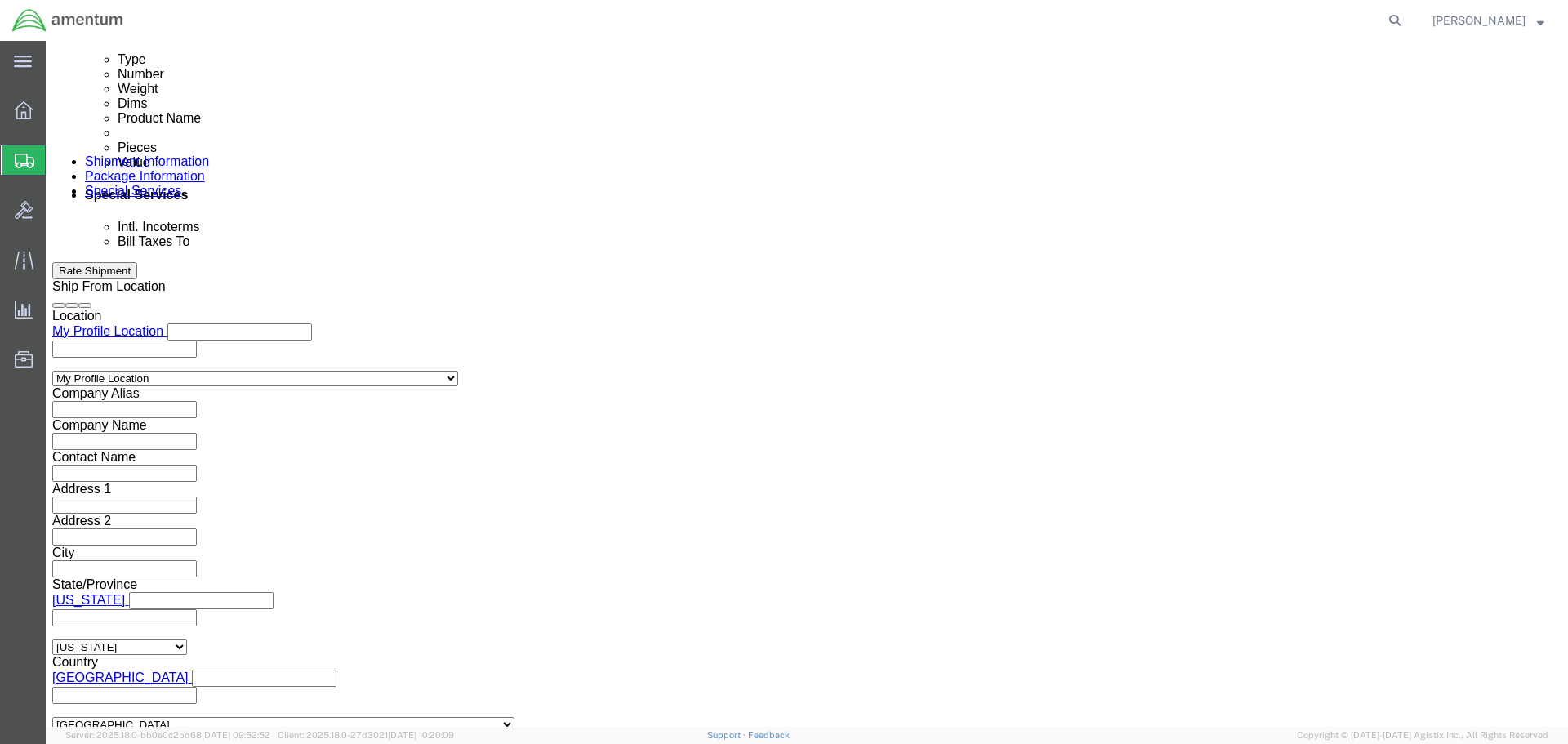
click input "text"
paste input "[PERSON_NAME][EMAIL_ADDRESS][PERSON_NAME][DOMAIN_NAME]"
type input "[PERSON_NAME][EMAIL_ADDRESS][PERSON_NAME][DOMAIN_NAME]"
click button "Rate Shipment"
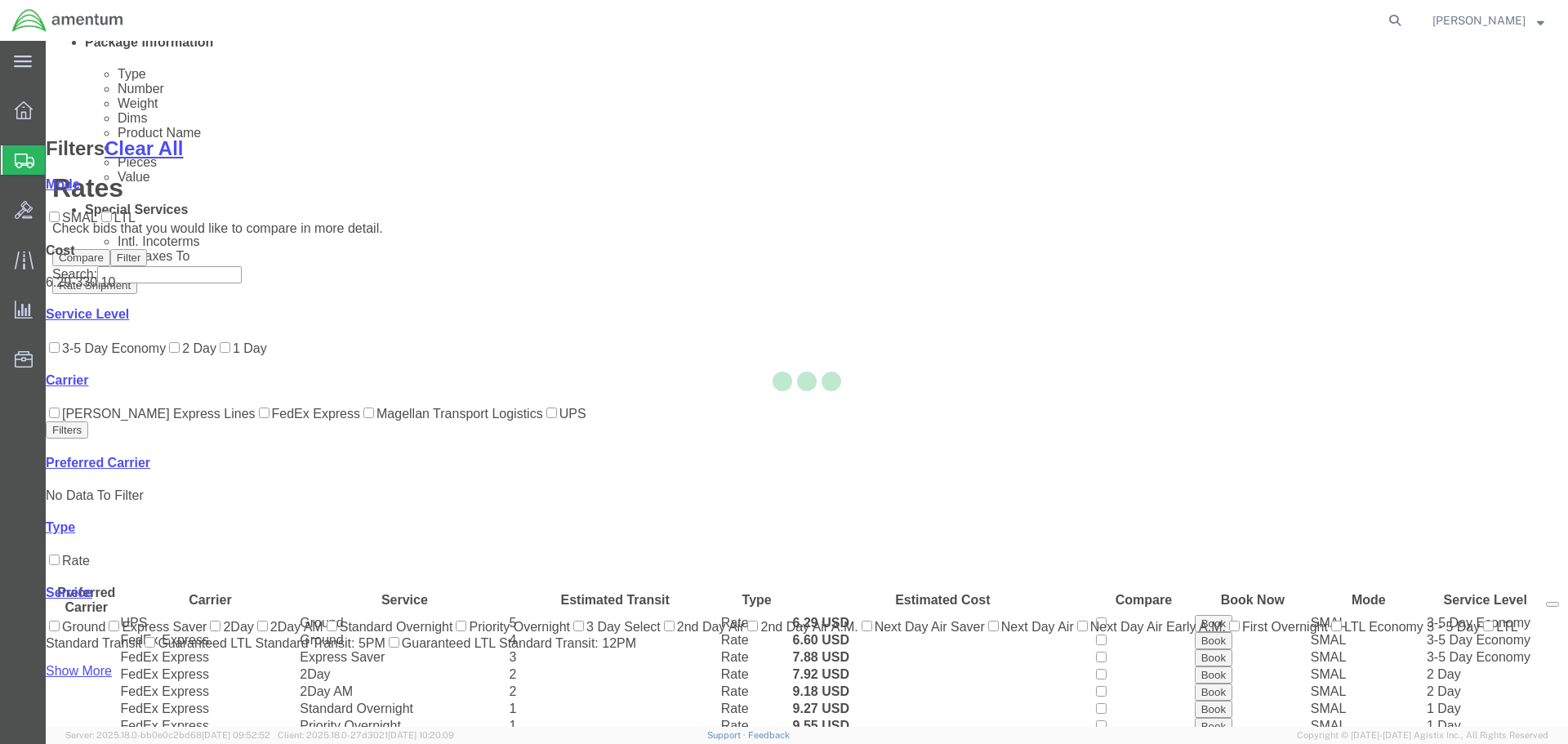
scroll to position [200, 0]
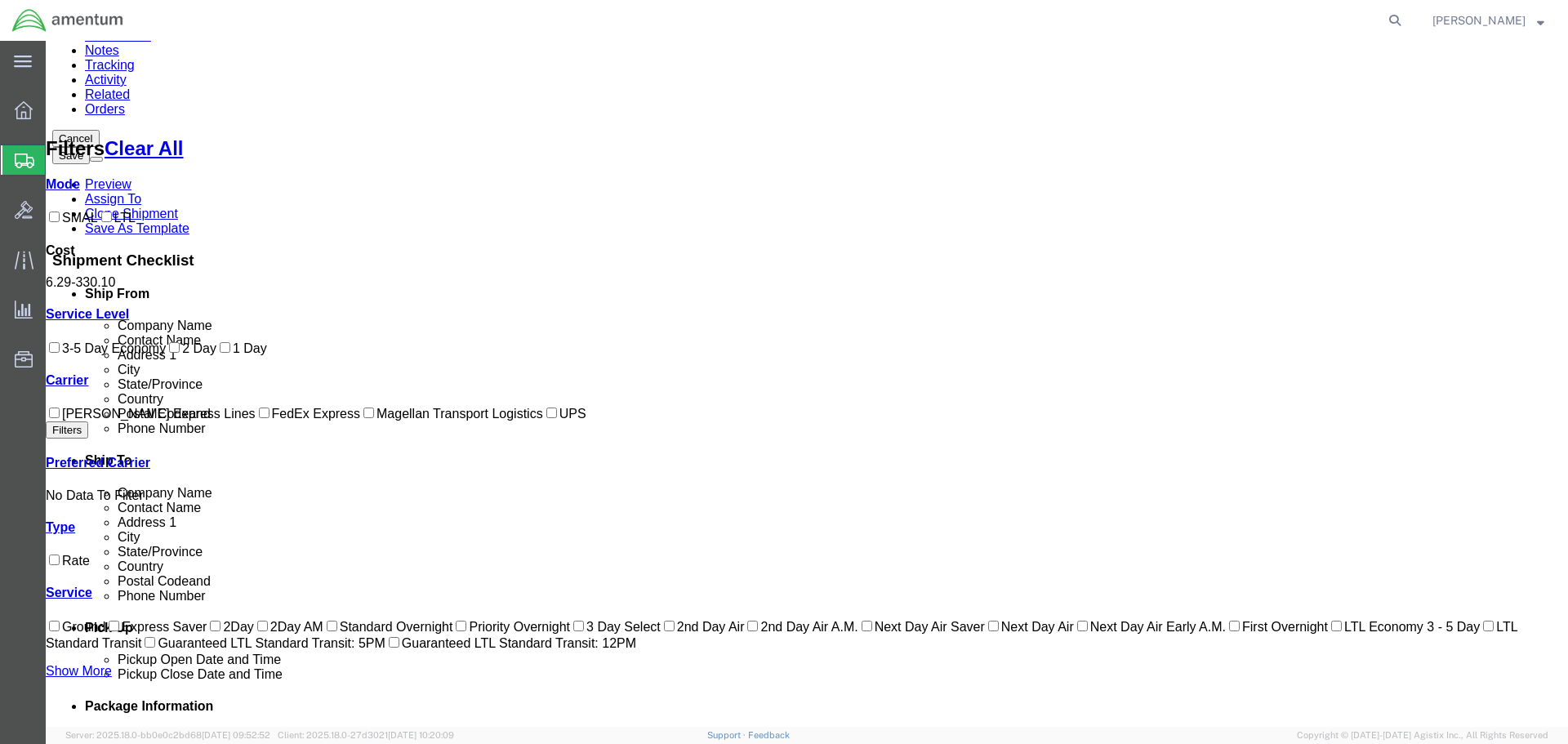
click at [256, 421] on label "FedEx Express" at bounding box center [308, 413] width 105 height 14
click at [259, 418] on input "FedEx Express" at bounding box center [265, 413] width 11 height 11
checkbox input "true"
